Goal: Transaction & Acquisition: Purchase product/service

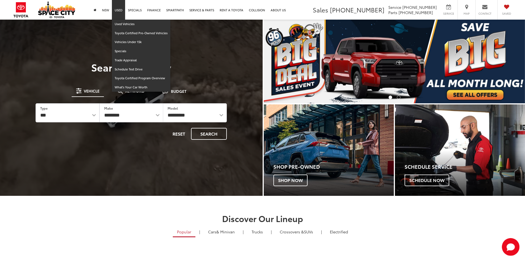
click at [121, 13] on link "Used" at bounding box center [118, 10] width 13 height 20
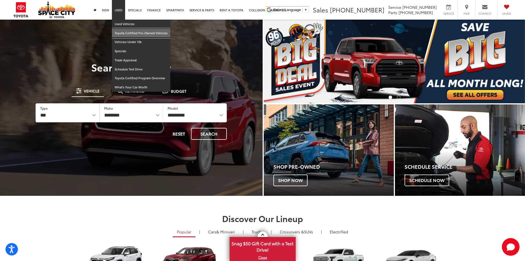
click at [127, 33] on link "Toyota Certified Pre-Owned Vehicles" at bounding box center [141, 33] width 58 height 9
